Goal: Information Seeking & Learning: Learn about a topic

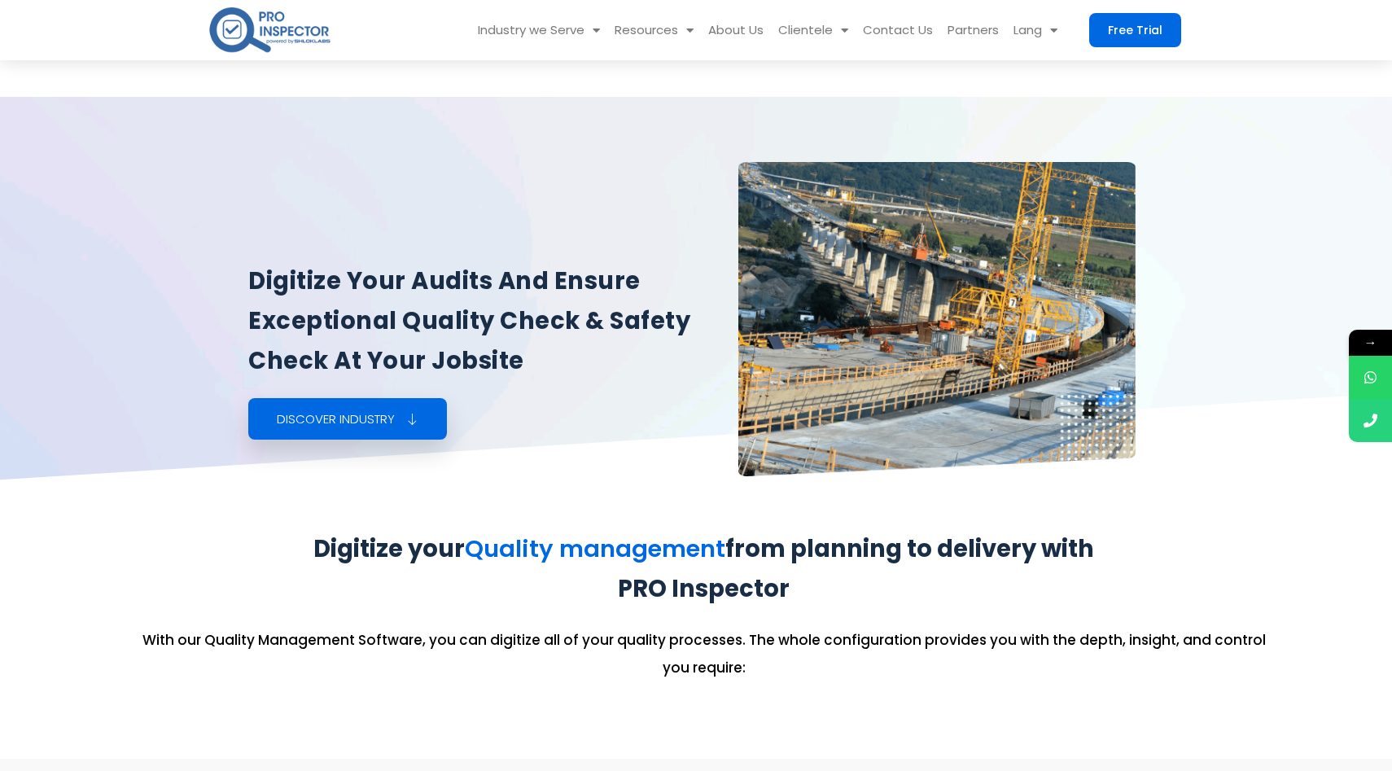
scroll to position [1956, 0]
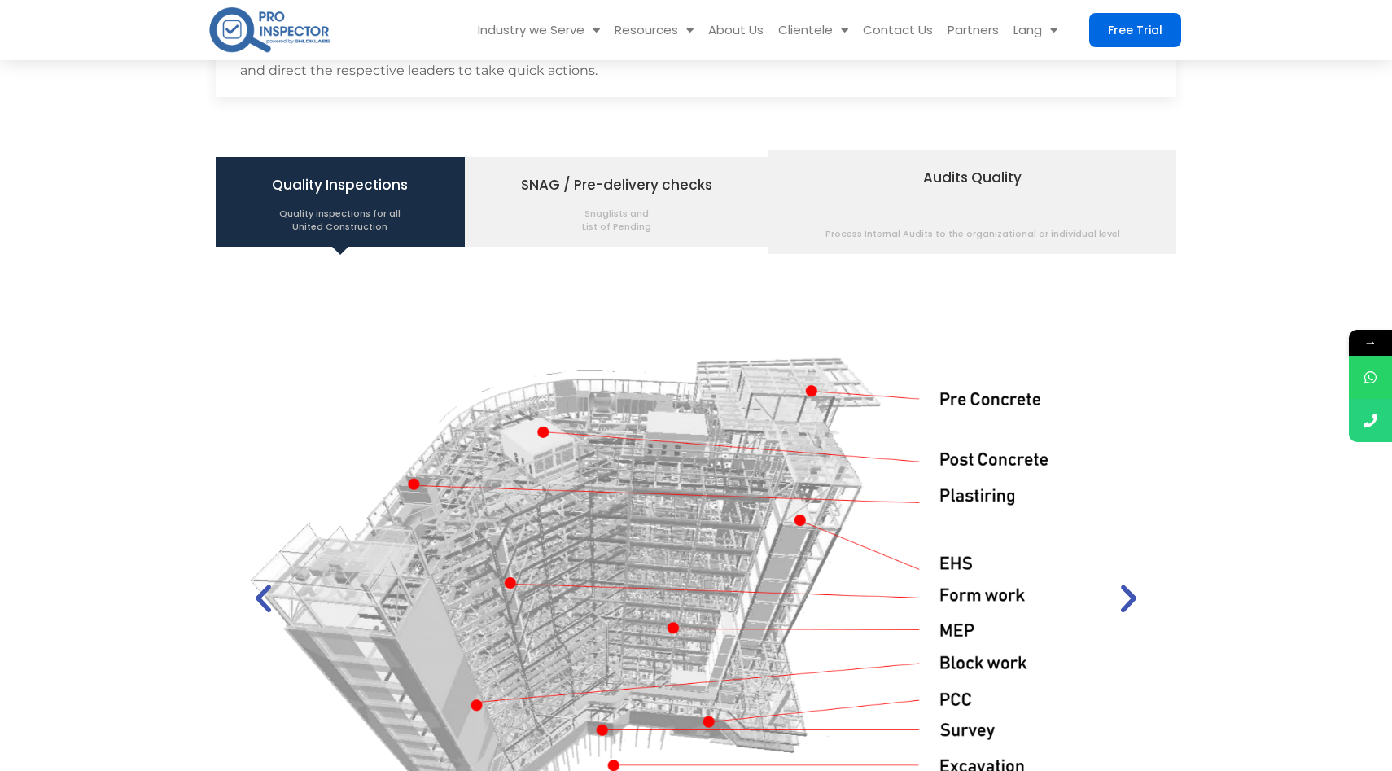
scroll to position [1956, 0]
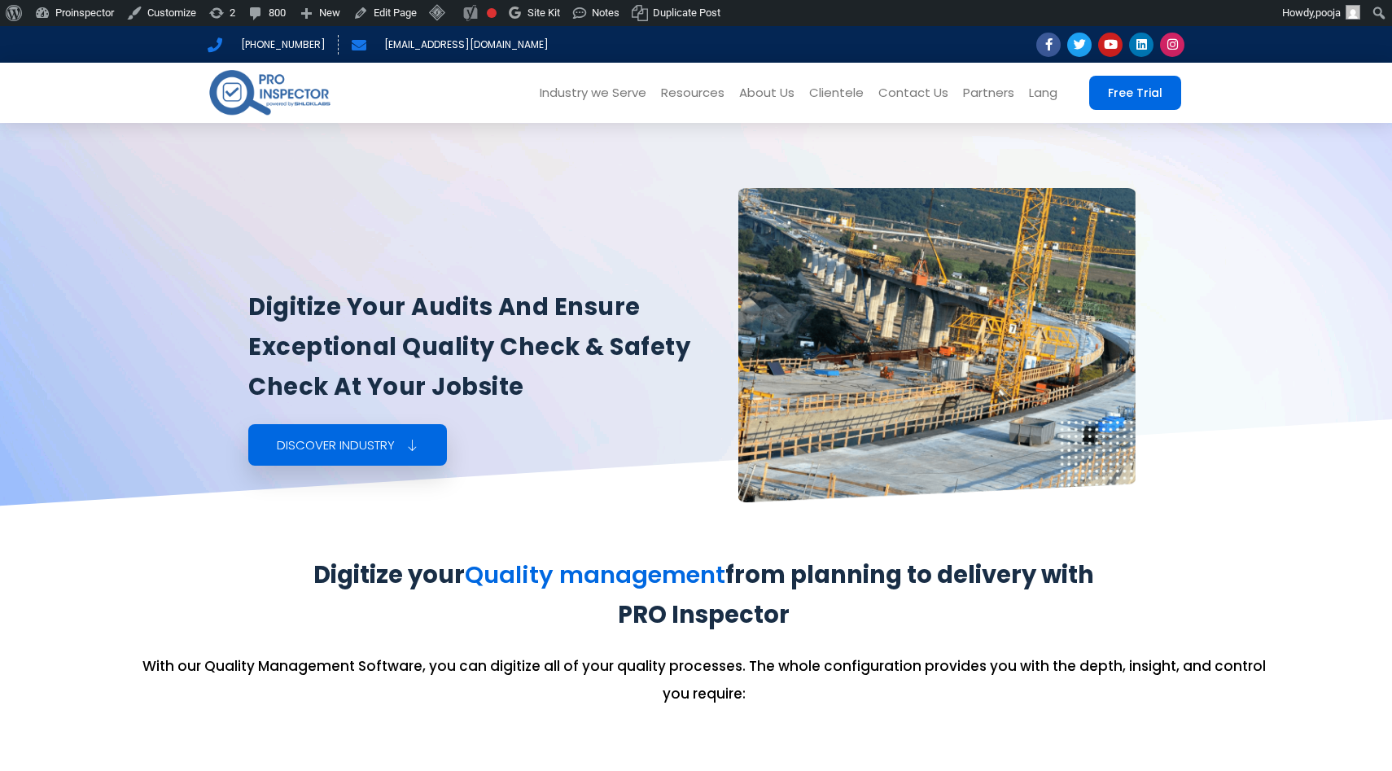
scroll to position [1982, 0]
